Goal: Information Seeking & Learning: Learn about a topic

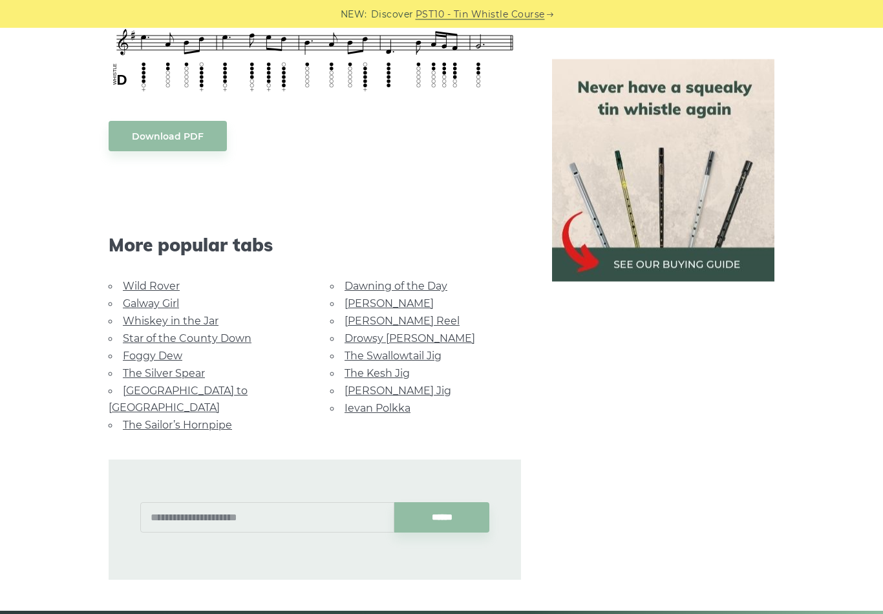
scroll to position [825, 0]
click at [128, 385] on link "[GEOGRAPHIC_DATA] to [GEOGRAPHIC_DATA]" at bounding box center [178, 399] width 139 height 29
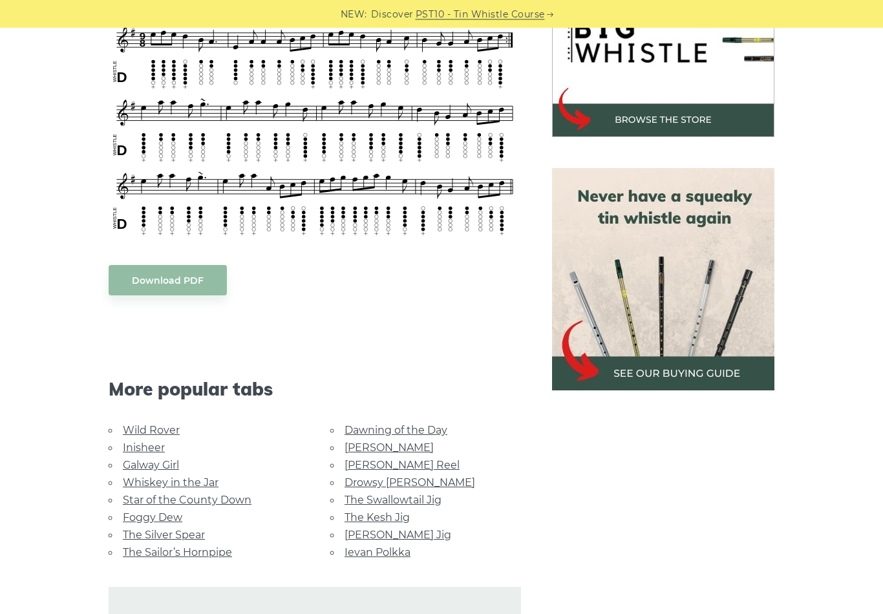
scroll to position [462, 0]
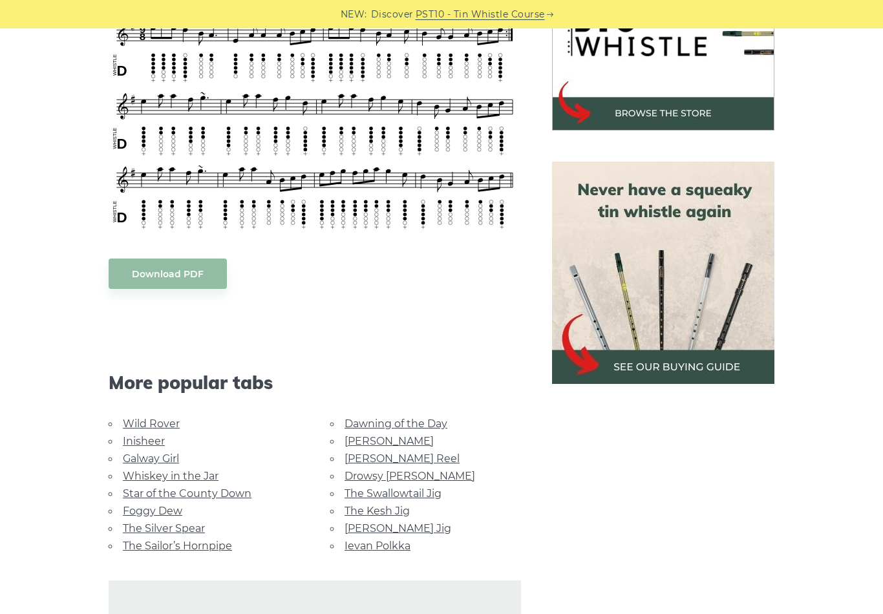
click at [344, 452] on link "[PERSON_NAME] Reel" at bounding box center [401, 458] width 115 height 12
click at [352, 435] on link "[PERSON_NAME]" at bounding box center [388, 441] width 89 height 12
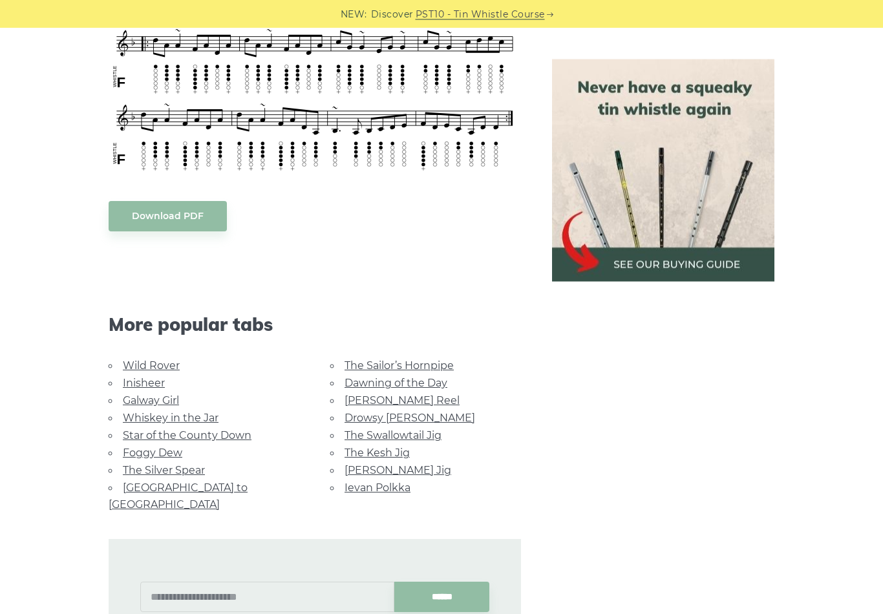
scroll to position [626, 0]
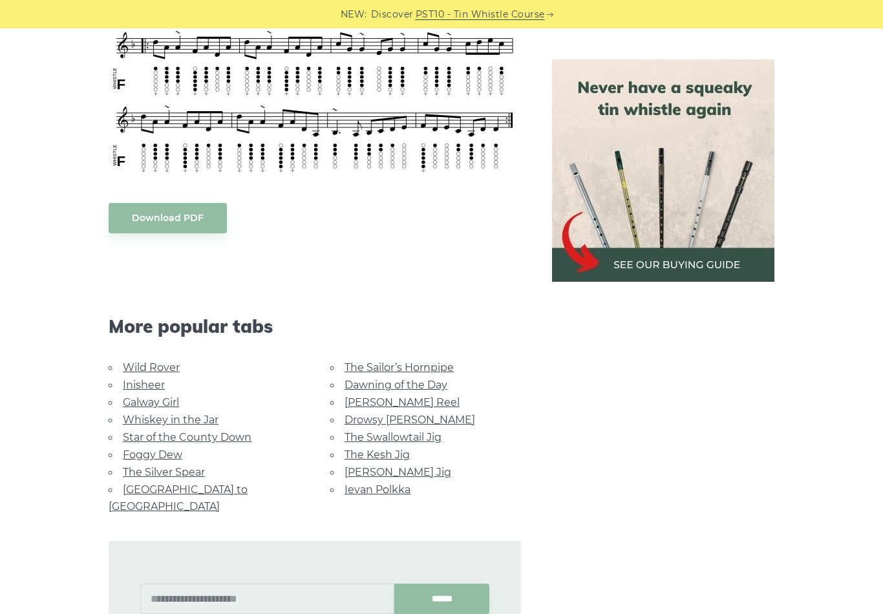
click at [426, 436] on link "The Swallowtail Jig" at bounding box center [392, 437] width 97 height 12
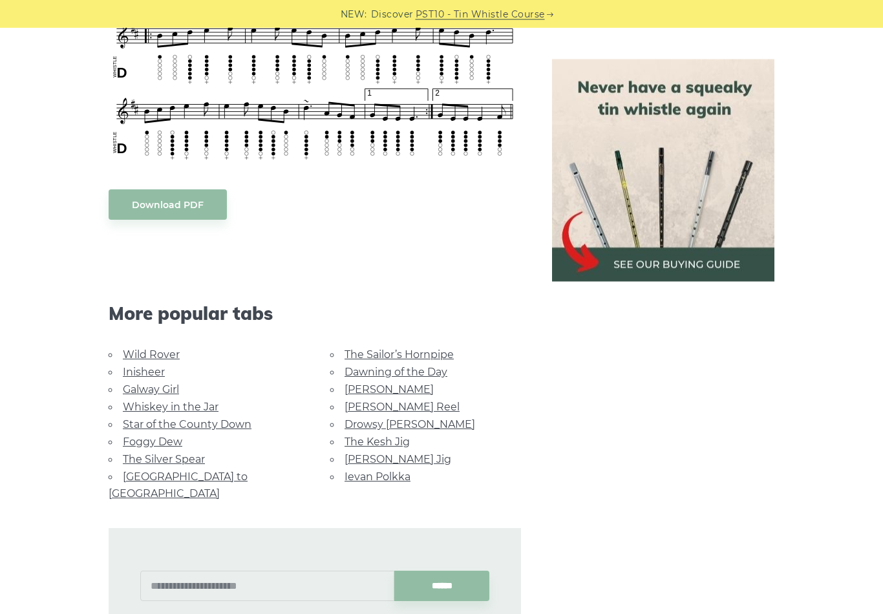
scroll to position [920, 0]
click at [189, 461] on link "The Silver Spear" at bounding box center [164, 459] width 82 height 12
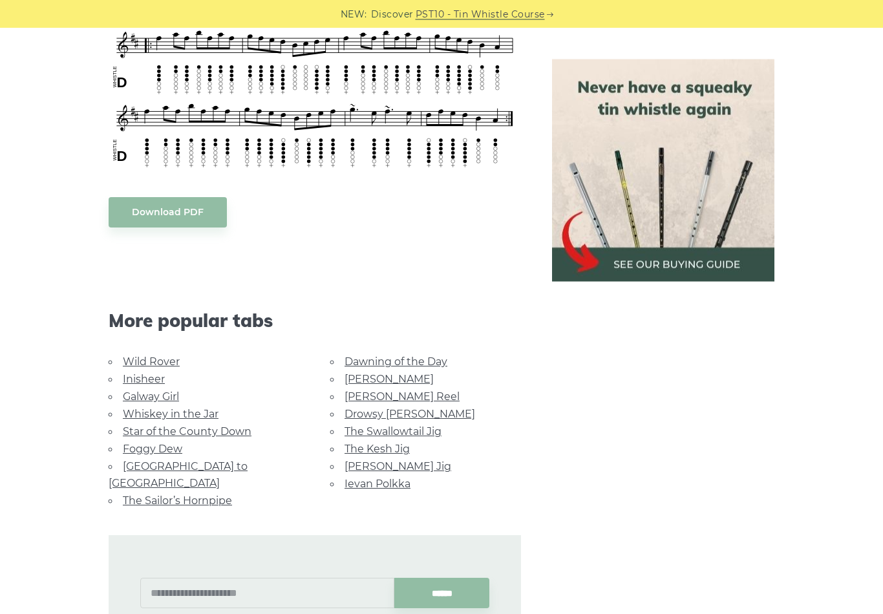
scroll to position [596, 0]
click at [232, 425] on link "Star of the County Down" at bounding box center [187, 431] width 129 height 12
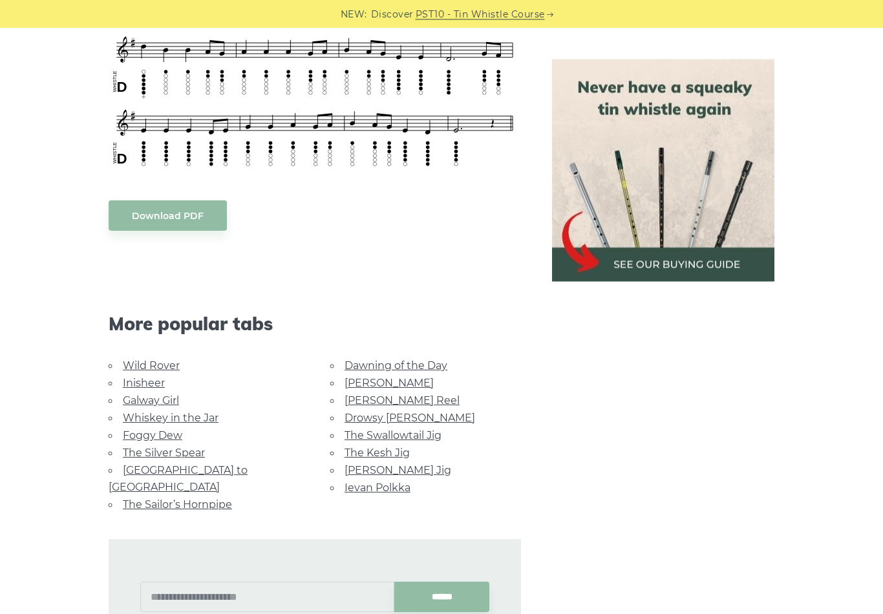
scroll to position [590, 0]
click at [131, 359] on link "Wild Rover" at bounding box center [151, 365] width 57 height 12
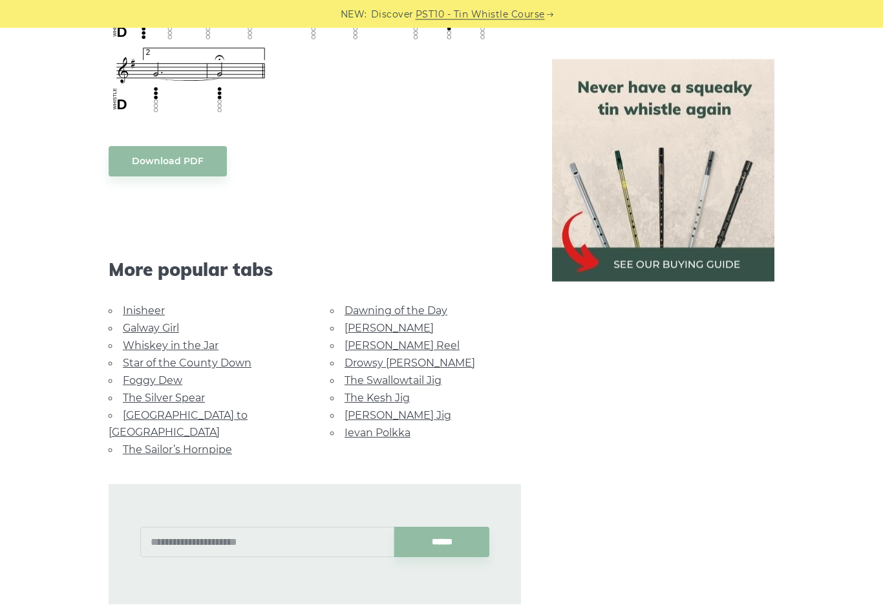
scroll to position [1097, 0]
